Goal: Task Accomplishment & Management: Manage account settings

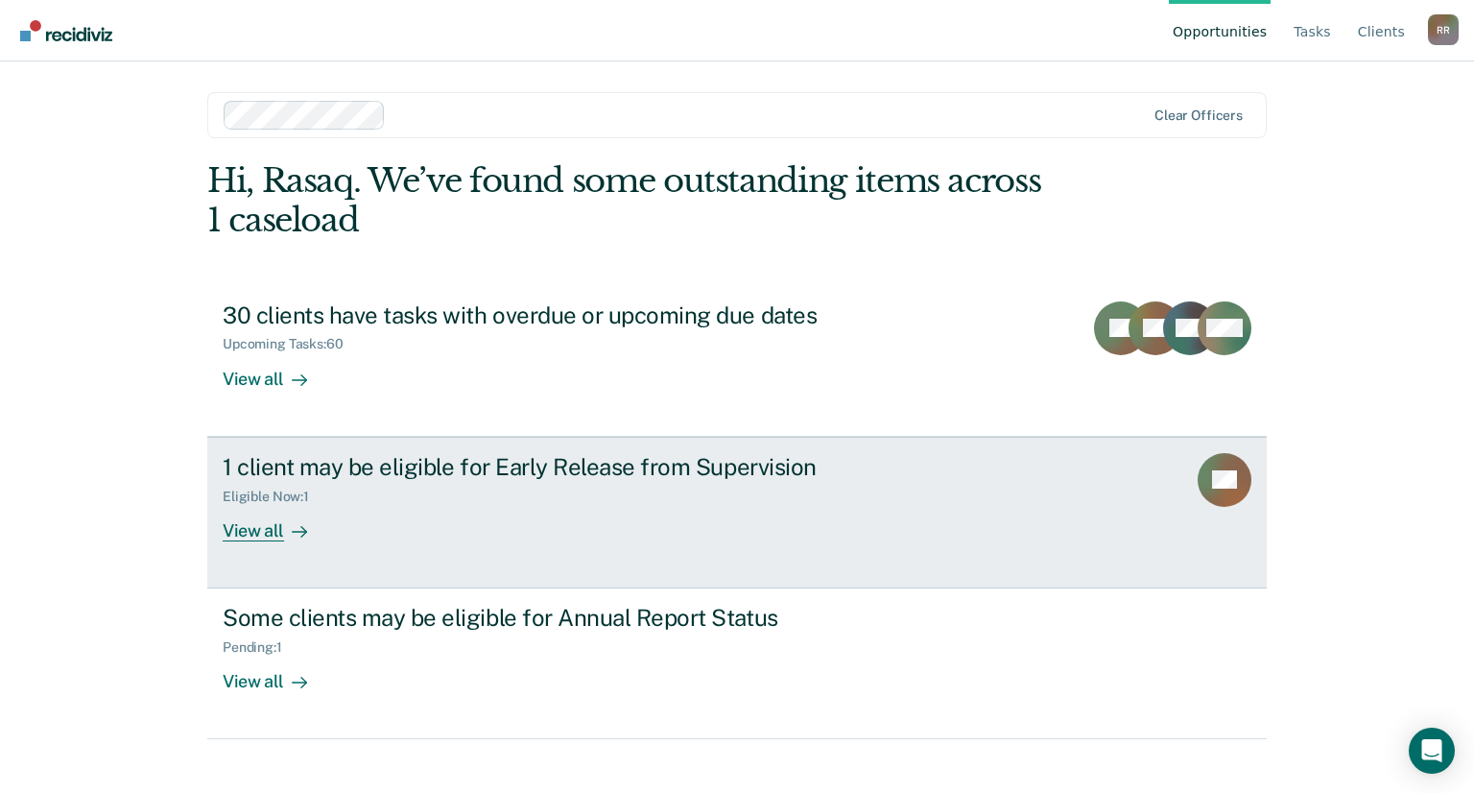
click at [617, 467] on div "1 client may be eligible for Early Release from Supervision" at bounding box center [560, 467] width 674 height 28
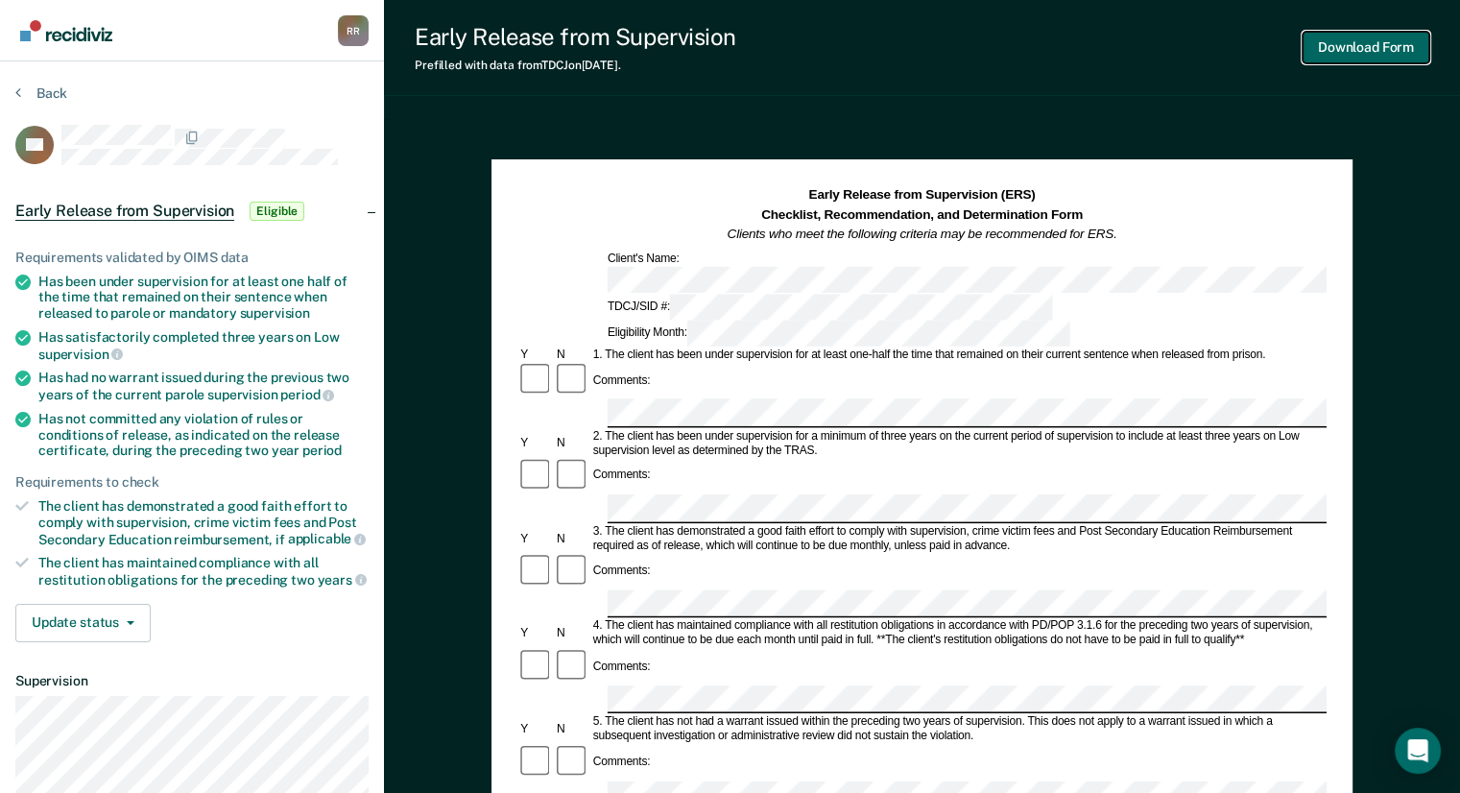
click at [1356, 47] on button "Download Form" at bounding box center [1365, 48] width 127 height 32
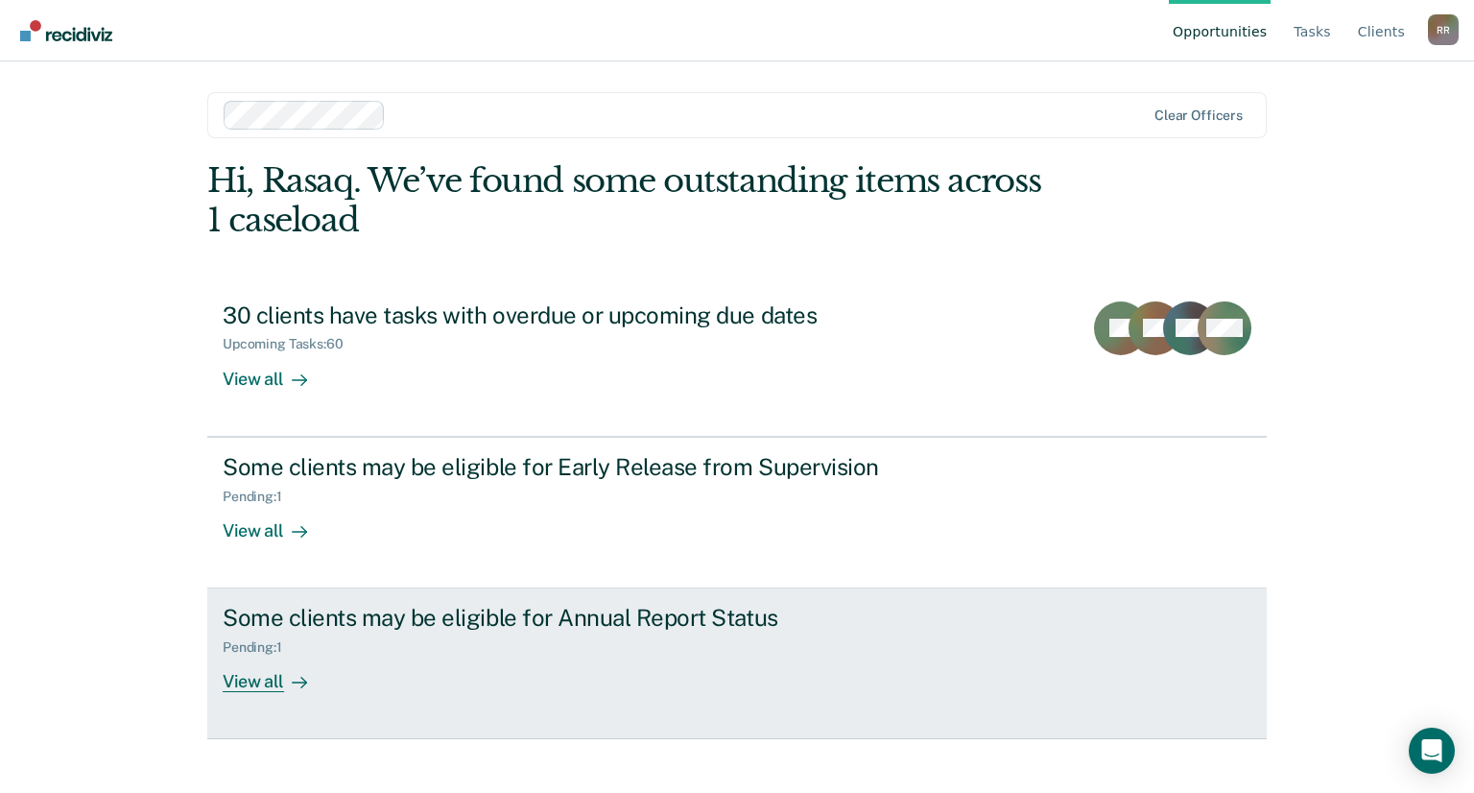
click at [334, 633] on div "Pending : 1" at bounding box center [560, 643] width 674 height 24
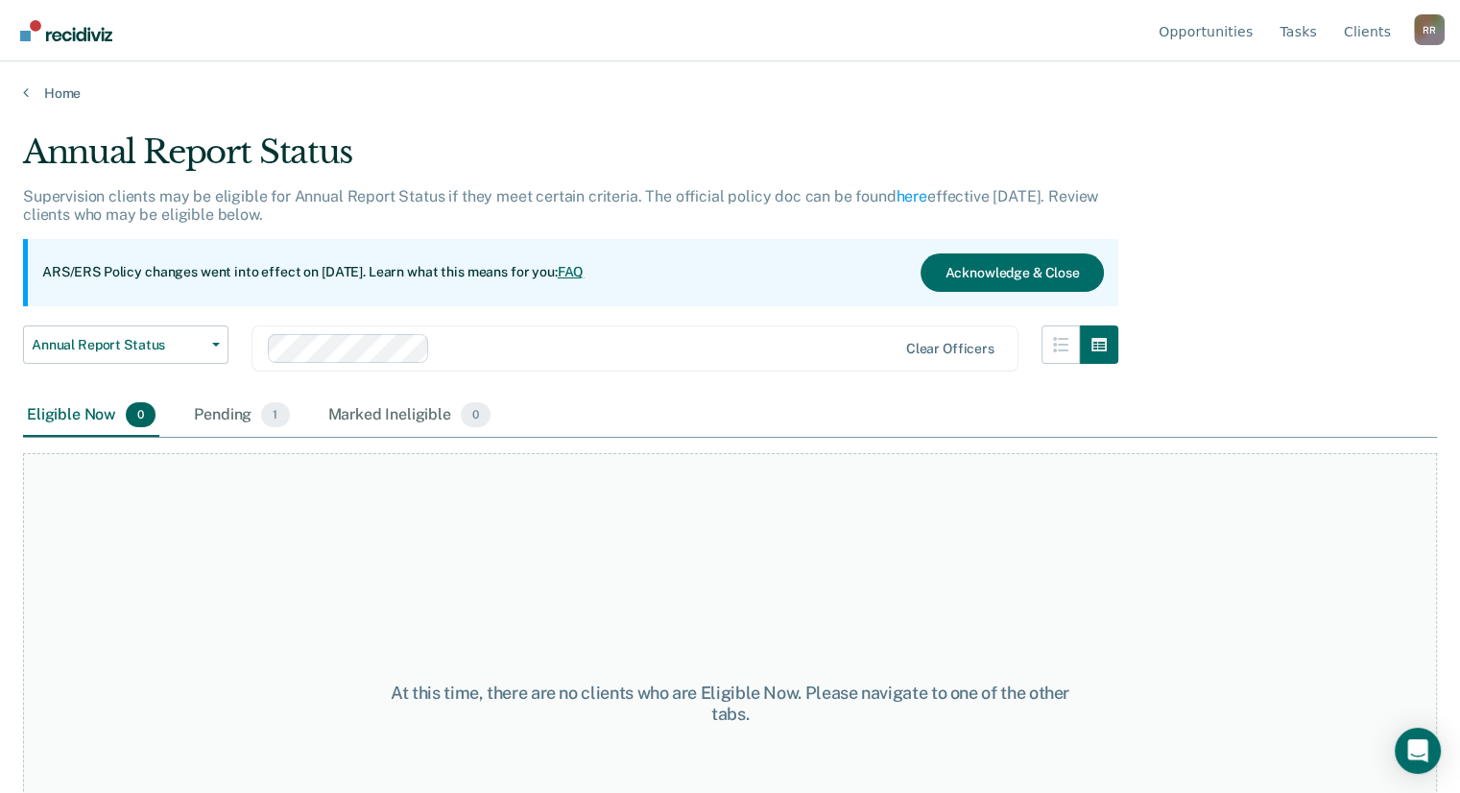
click at [70, 351] on button "Annual Report Status" at bounding box center [125, 344] width 205 height 38
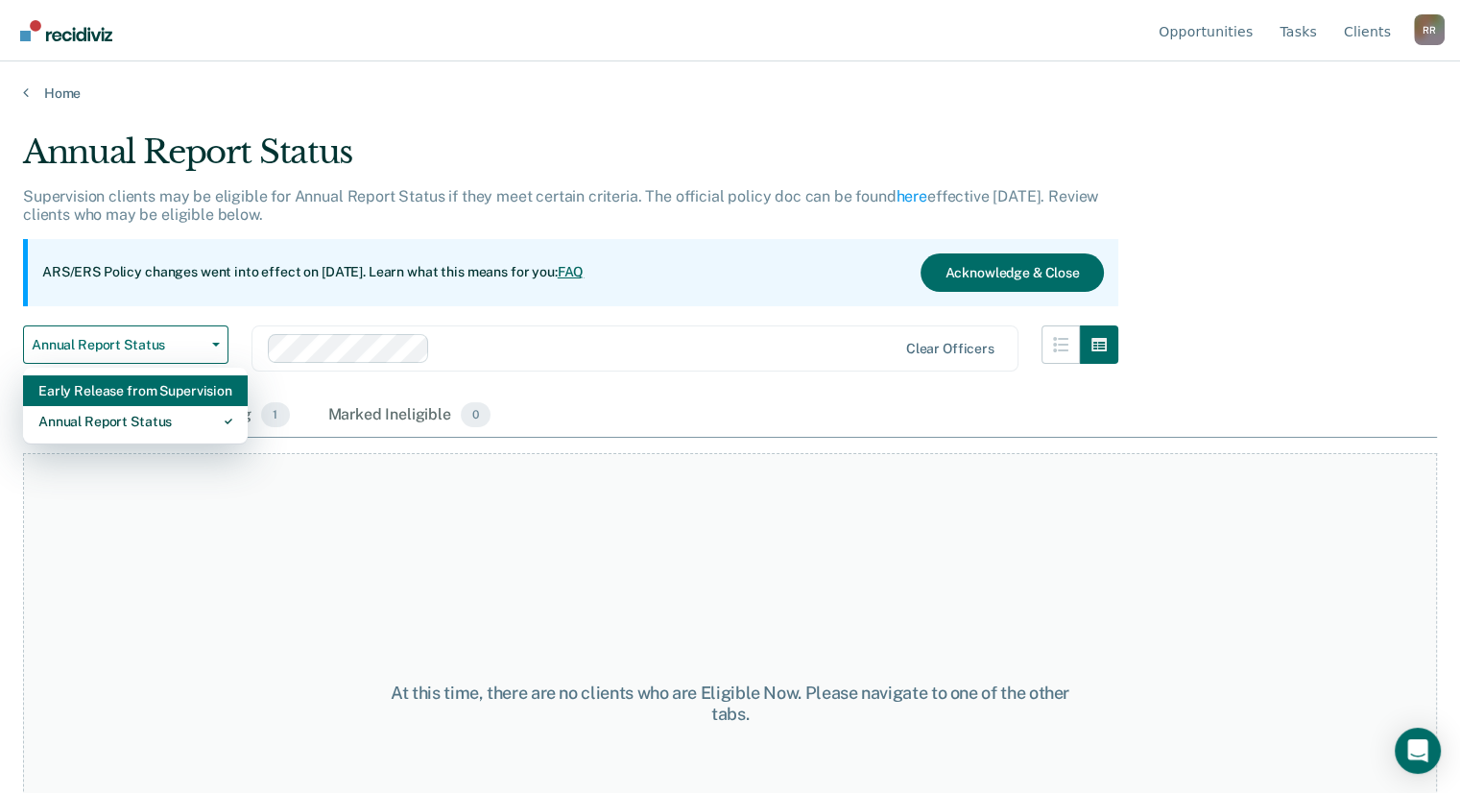
click at [805, 549] on div "At this time, there are no clients who are Eligible Now. Please navigate to one…" at bounding box center [730, 703] width 1414 height 501
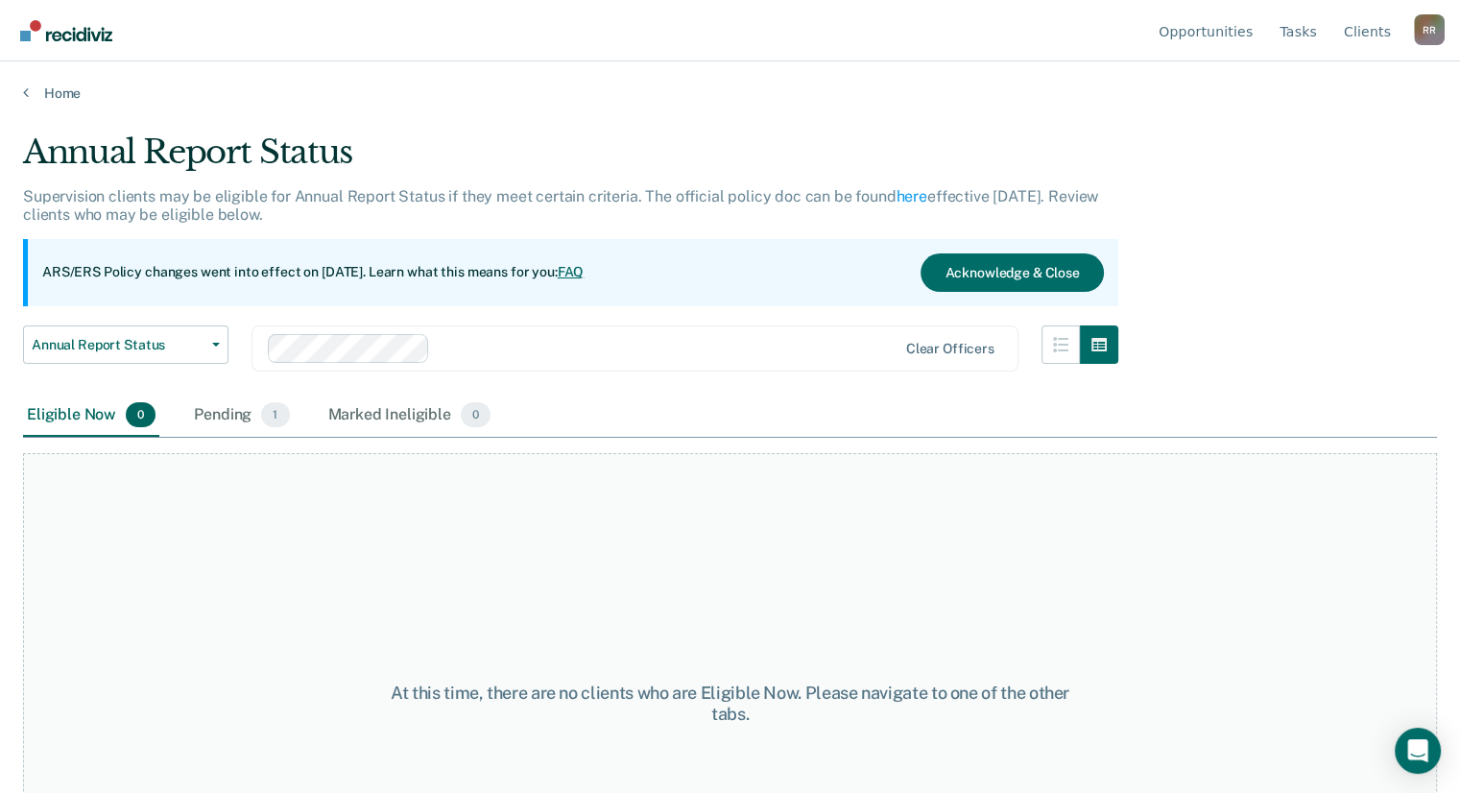
click at [262, 287] on div "ARS/ERS Policy changes went into effect on [DATE]. Learn what this means for yo…" at bounding box center [570, 272] width 1095 height 67
click at [231, 426] on div "Pending 1" at bounding box center [241, 415] width 103 height 42
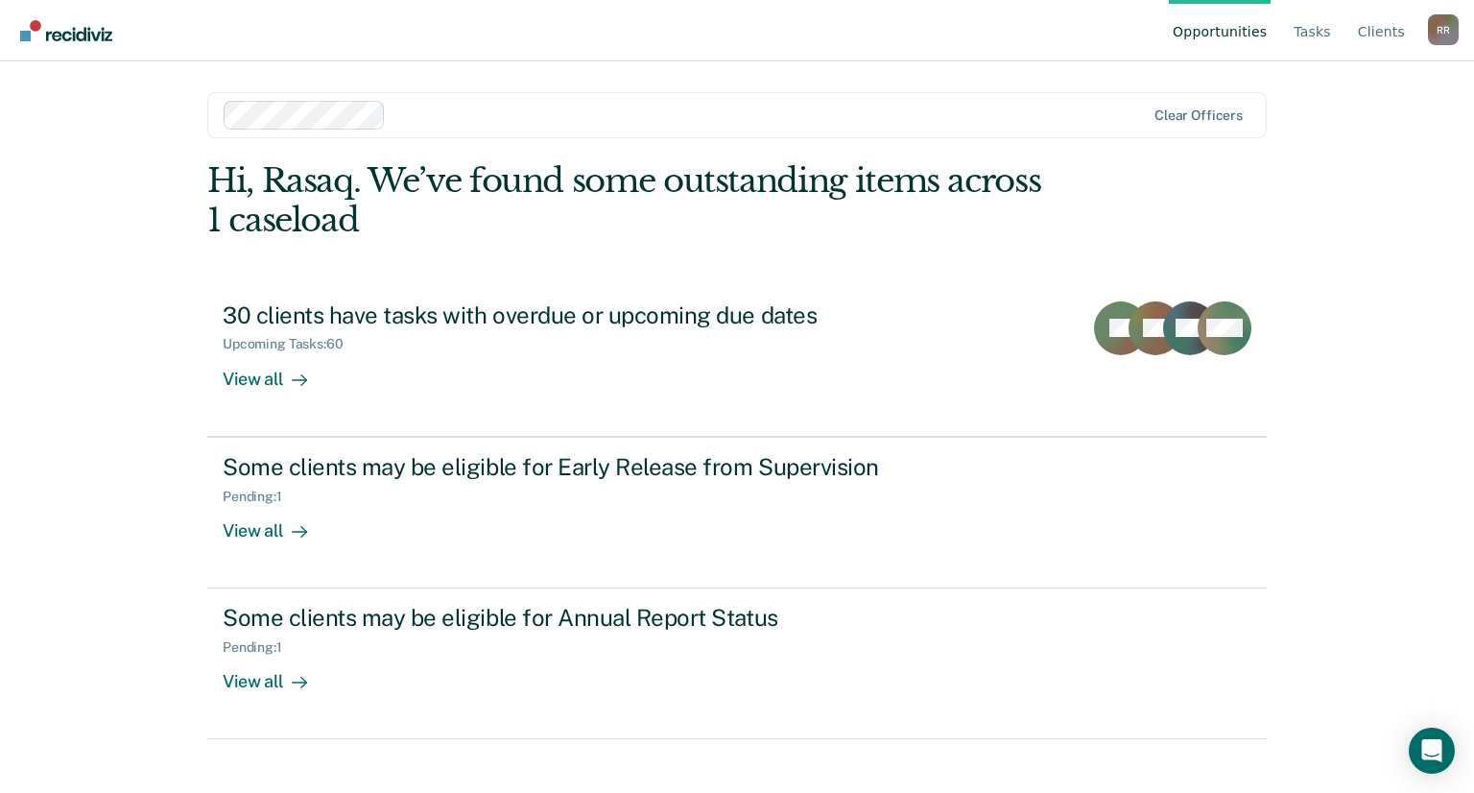
click at [279, 466] on div "Some clients may be eligible for Early Release from Supervision" at bounding box center [560, 467] width 674 height 28
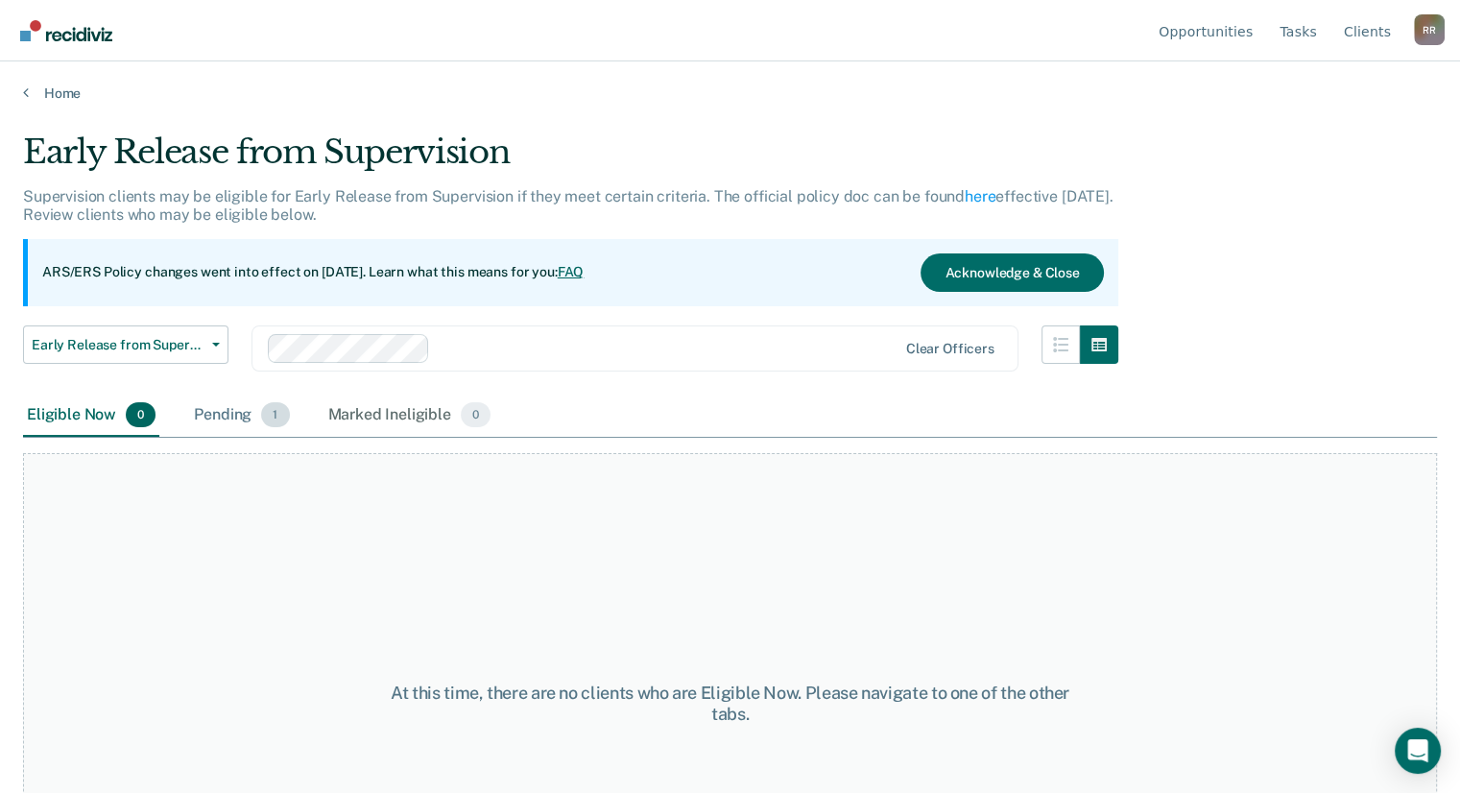
click at [230, 418] on div "Pending 1" at bounding box center [241, 415] width 103 height 42
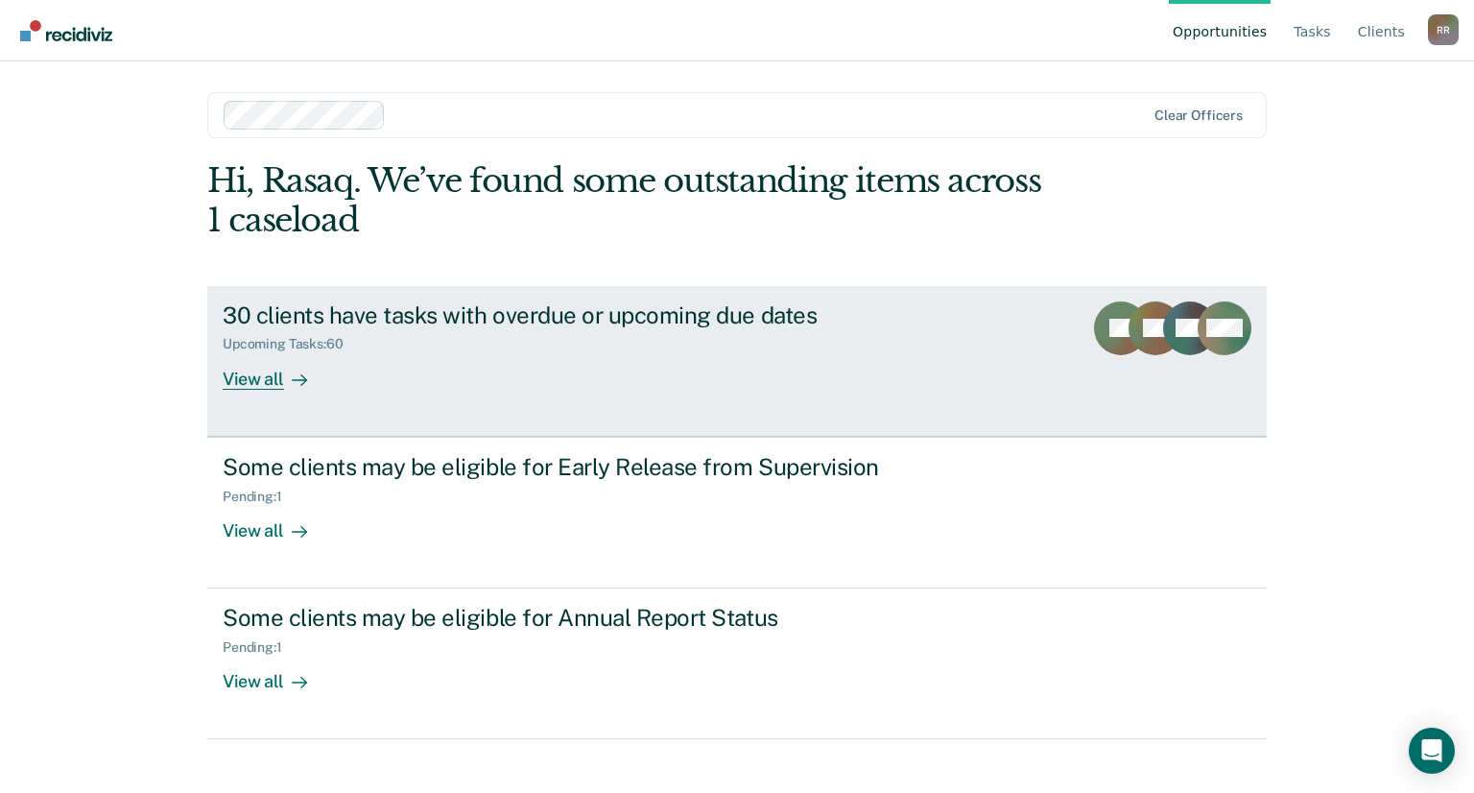
click at [290, 316] on div "30 clients have tasks with overdue or upcoming due dates" at bounding box center [560, 315] width 674 height 28
